Goal: Download file/media

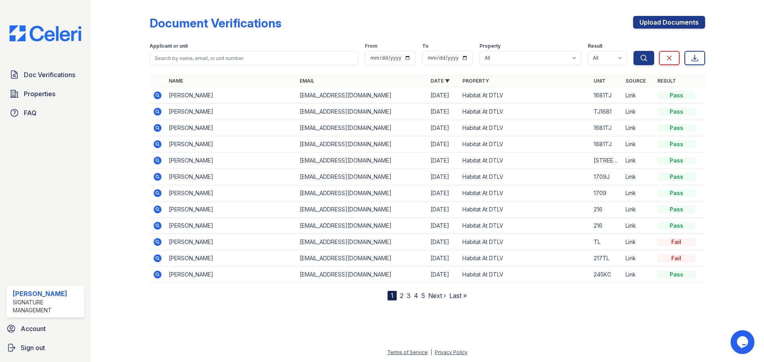
click at [151, 93] on td at bounding box center [158, 95] width 16 height 16
click at [154, 93] on icon at bounding box center [158, 96] width 10 height 10
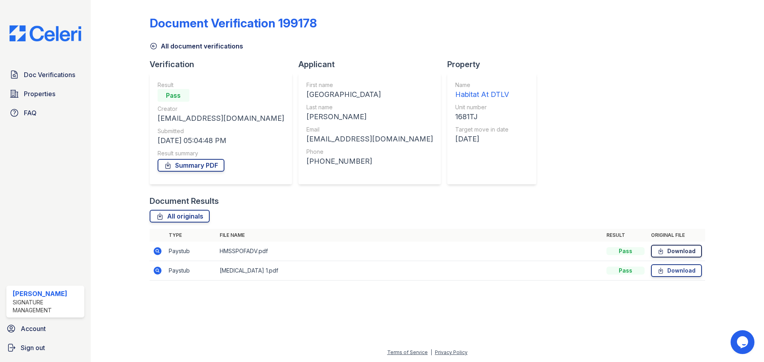
click at [676, 253] on link "Download" at bounding box center [676, 251] width 51 height 13
click at [671, 269] on link "Download" at bounding box center [676, 270] width 51 height 13
click at [177, 171] on link "Summary PDF" at bounding box center [190, 165] width 67 height 13
click at [678, 247] on link "Download" at bounding box center [676, 251] width 51 height 13
click at [669, 273] on link "Download" at bounding box center [676, 270] width 51 height 13
